Goal: Use online tool/utility

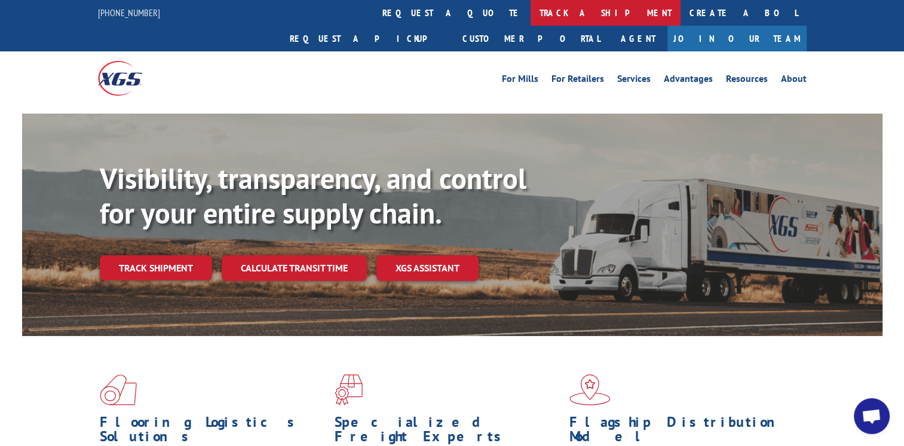
click at [531, 19] on link "track a shipment" at bounding box center [606, 13] width 150 height 26
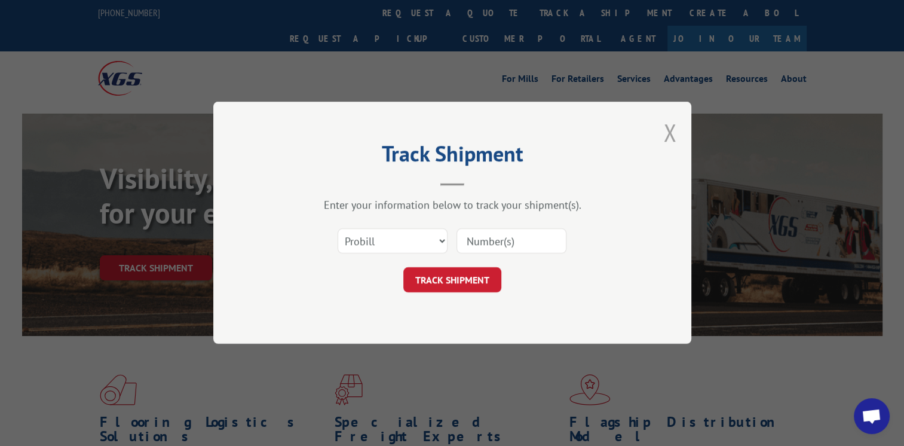
click at [664, 130] on button "Close modal" at bounding box center [669, 133] width 13 height 32
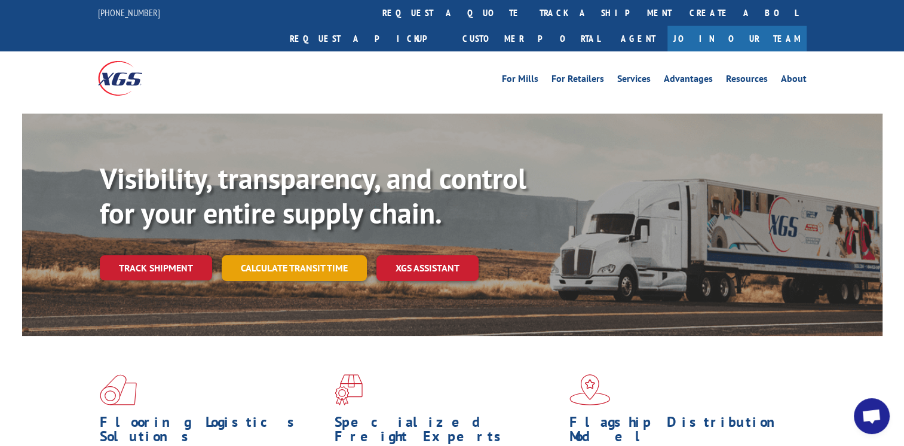
click at [284, 255] on link "Calculate transit time" at bounding box center [294, 268] width 145 height 26
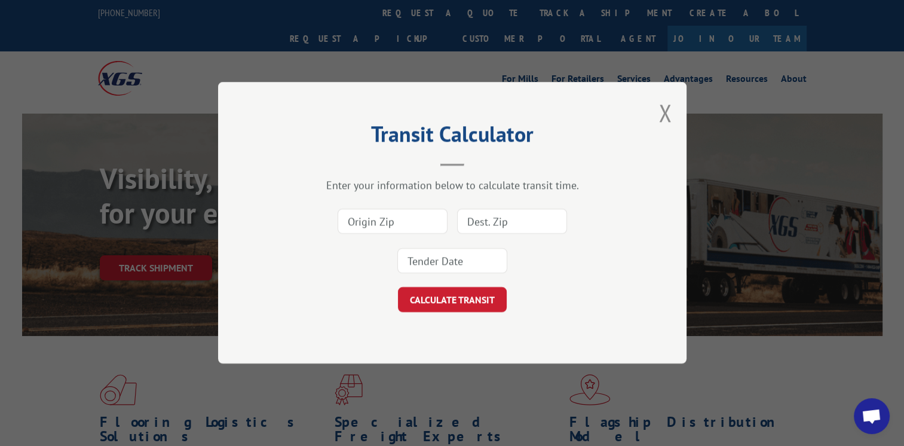
click at [375, 225] on input at bounding box center [393, 221] width 110 height 25
type input "30721"
type input "53227"
click at [392, 259] on div "30721 53227" at bounding box center [452, 241] width 349 height 79
click at [418, 263] on input at bounding box center [452, 261] width 110 height 25
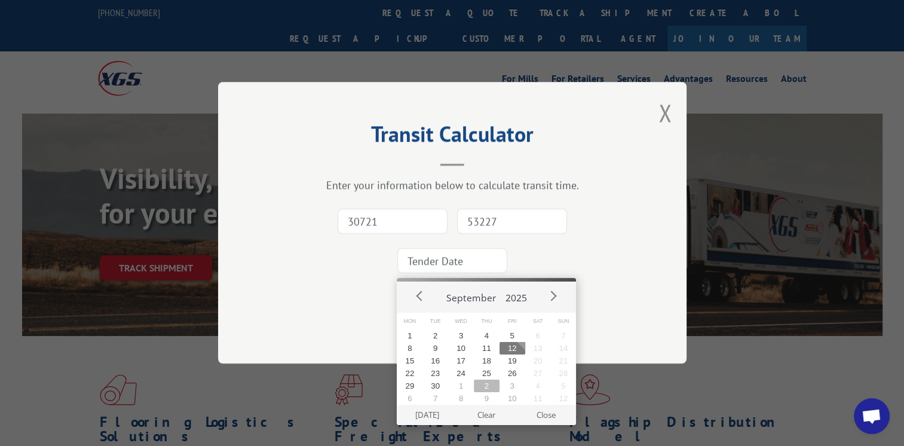
scroll to position [60, 0]
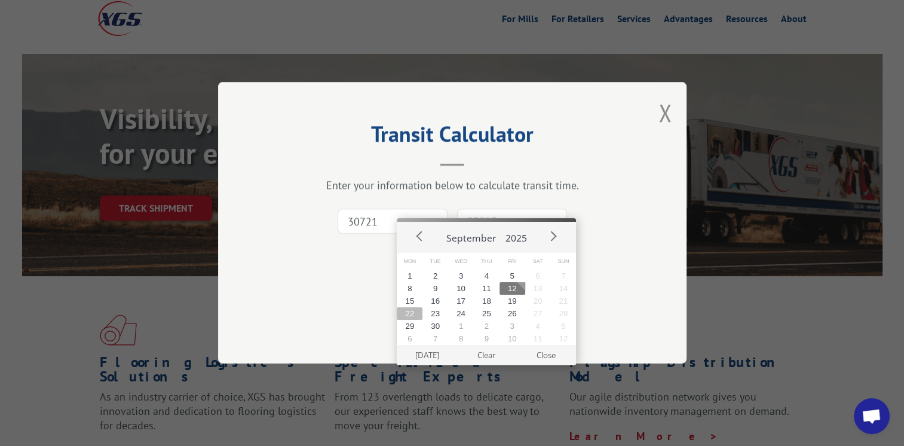
click at [410, 314] on button "22" at bounding box center [410, 313] width 26 height 13
type input "[DATE]"
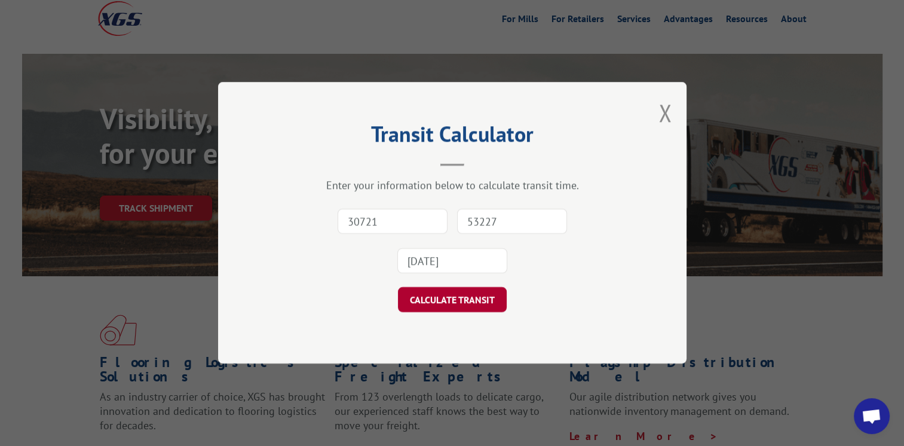
click at [441, 305] on button "CALCULATE TRANSIT" at bounding box center [452, 299] width 109 height 25
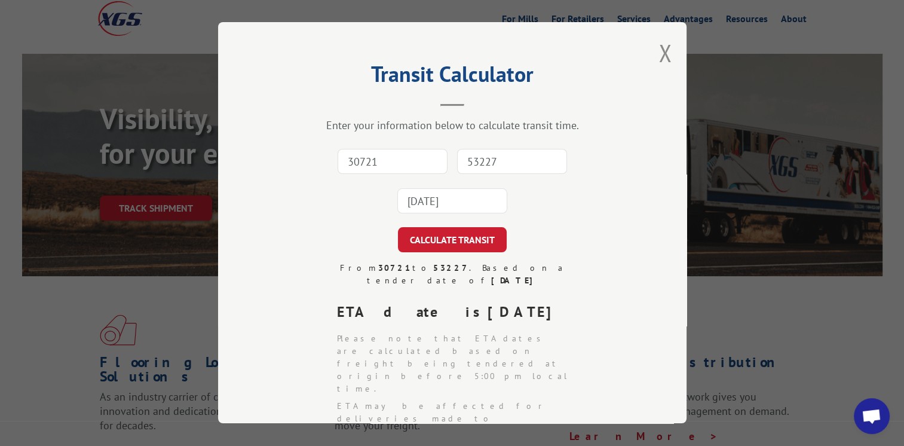
click at [650, 48] on div "Transit Calculator Enter your information below to calculate transit time. 3072…" at bounding box center [452, 222] width 468 height 401
click at [658, 51] on button "Close modal" at bounding box center [664, 53] width 13 height 32
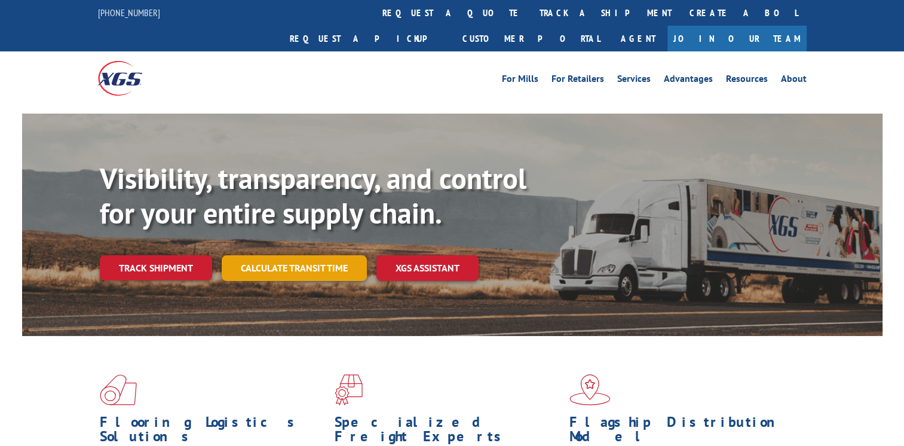
click at [273, 255] on link "Calculate transit time" at bounding box center [294, 268] width 145 height 26
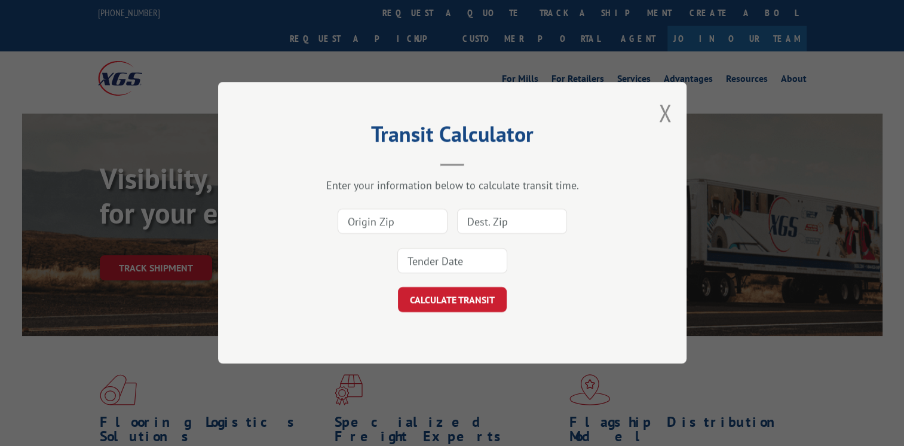
click at [358, 225] on input at bounding box center [393, 221] width 110 height 25
type input "30721"
type input "53227"
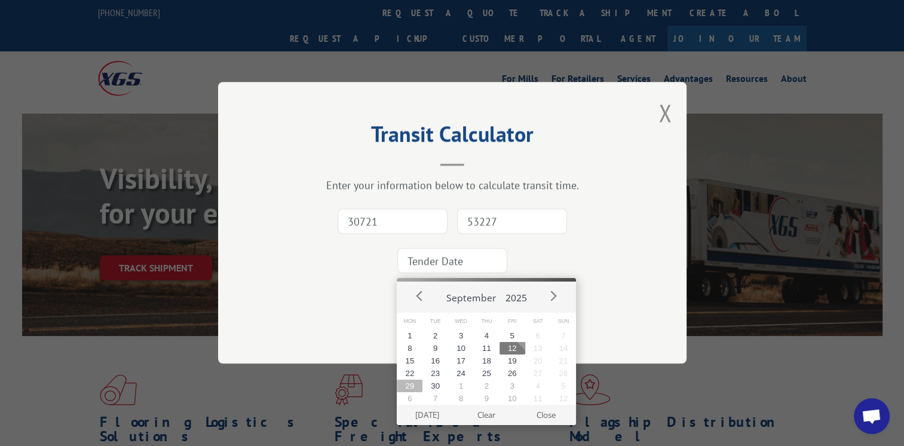
click at [419, 387] on button "29" at bounding box center [410, 385] width 26 height 13
type input "[DATE]"
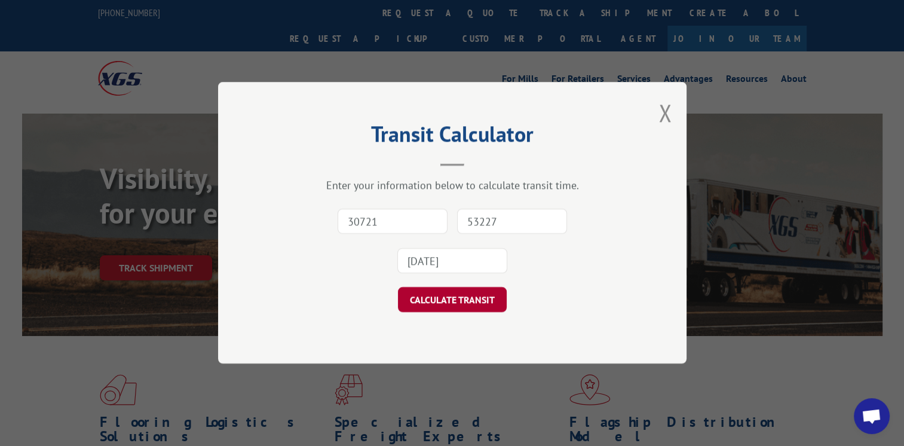
click at [459, 295] on button "CALCULATE TRANSIT" at bounding box center [452, 299] width 109 height 25
